Goal: Task Accomplishment & Management: Use online tool/utility

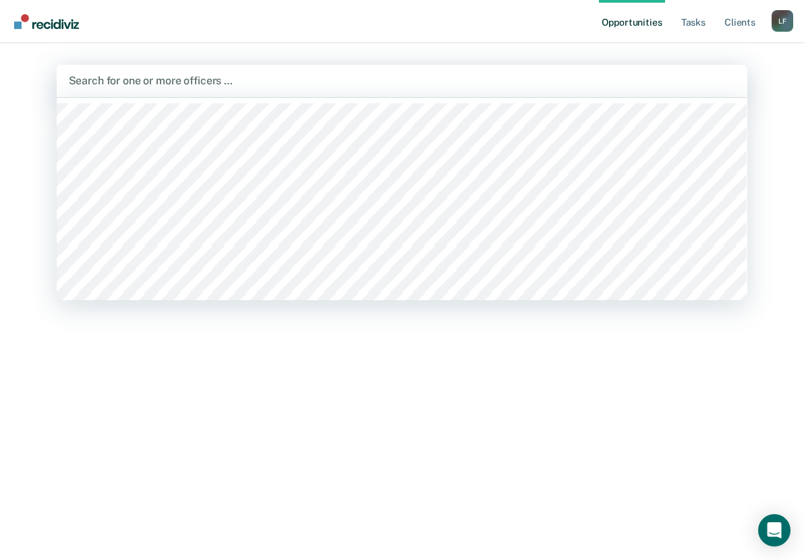
click at [140, 76] on div at bounding box center [402, 81] width 667 height 16
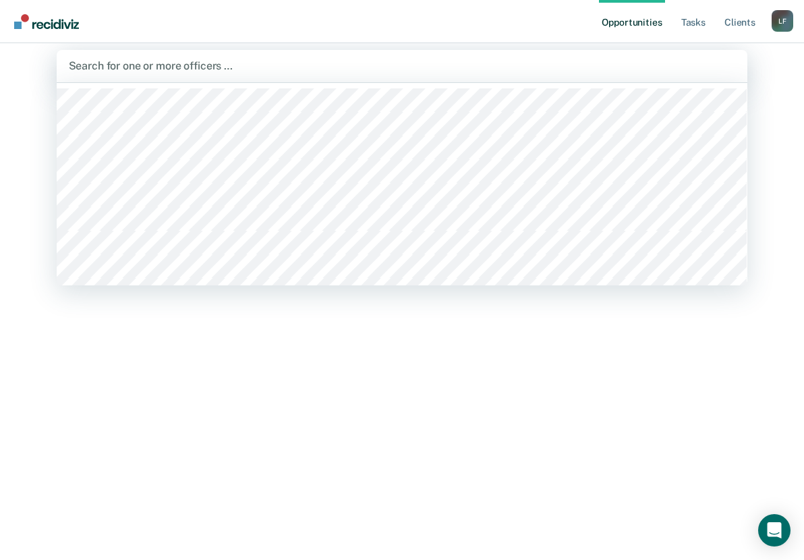
scroll to position [19, 0]
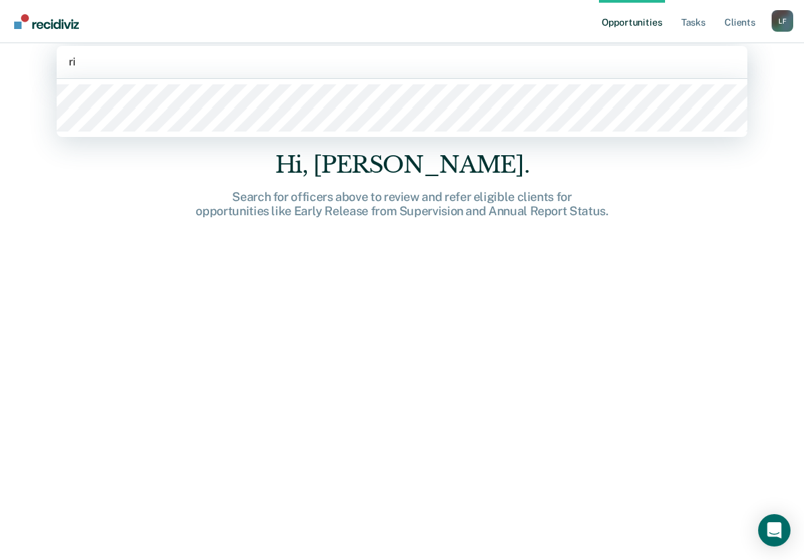
type input "r"
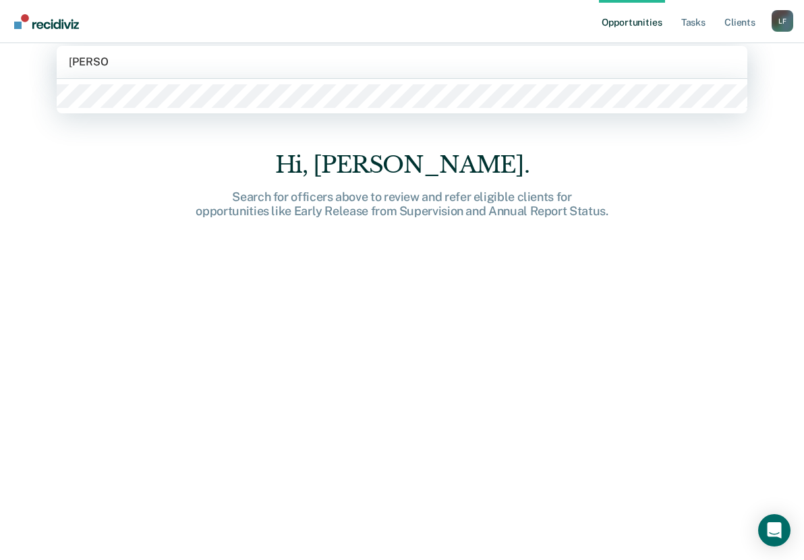
type input "[PERSON_NAME]"
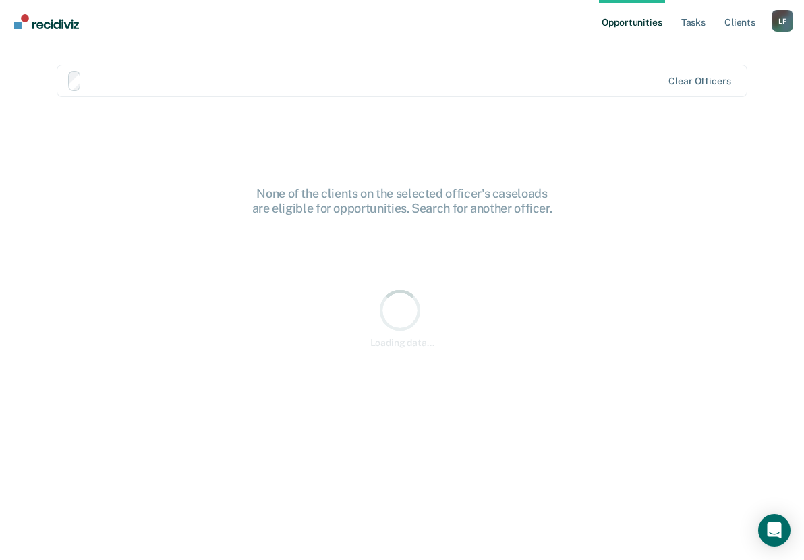
scroll to position [0, 0]
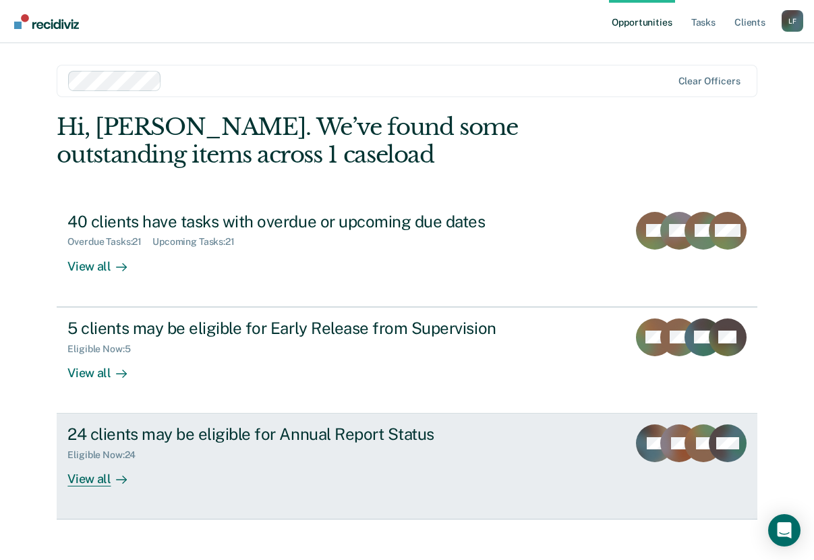
click at [210, 433] on div "24 clients may be eligible for Annual Report Status" at bounding box center [304, 434] width 474 height 20
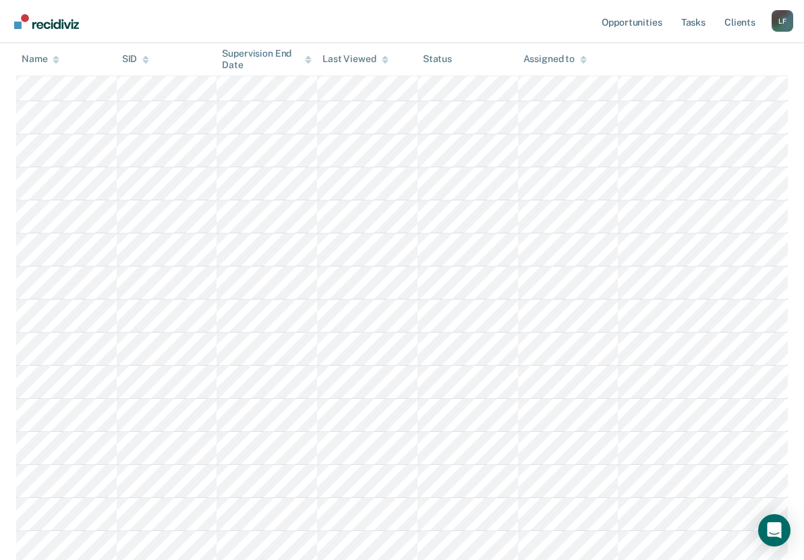
scroll to position [671, 0]
